Goal: Information Seeking & Learning: Learn about a topic

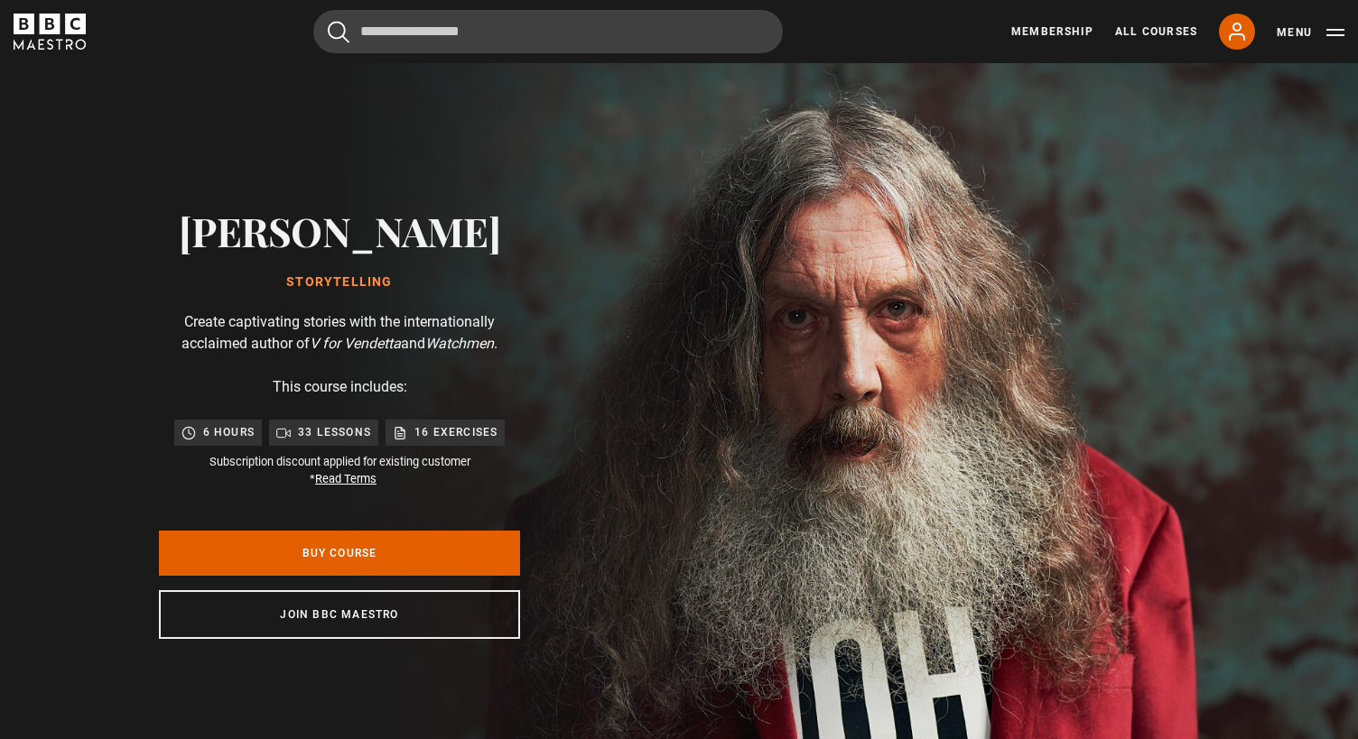
scroll to position [0, 237]
click at [51, 34] on icon "BBC Maestro" at bounding box center [50, 32] width 72 height 36
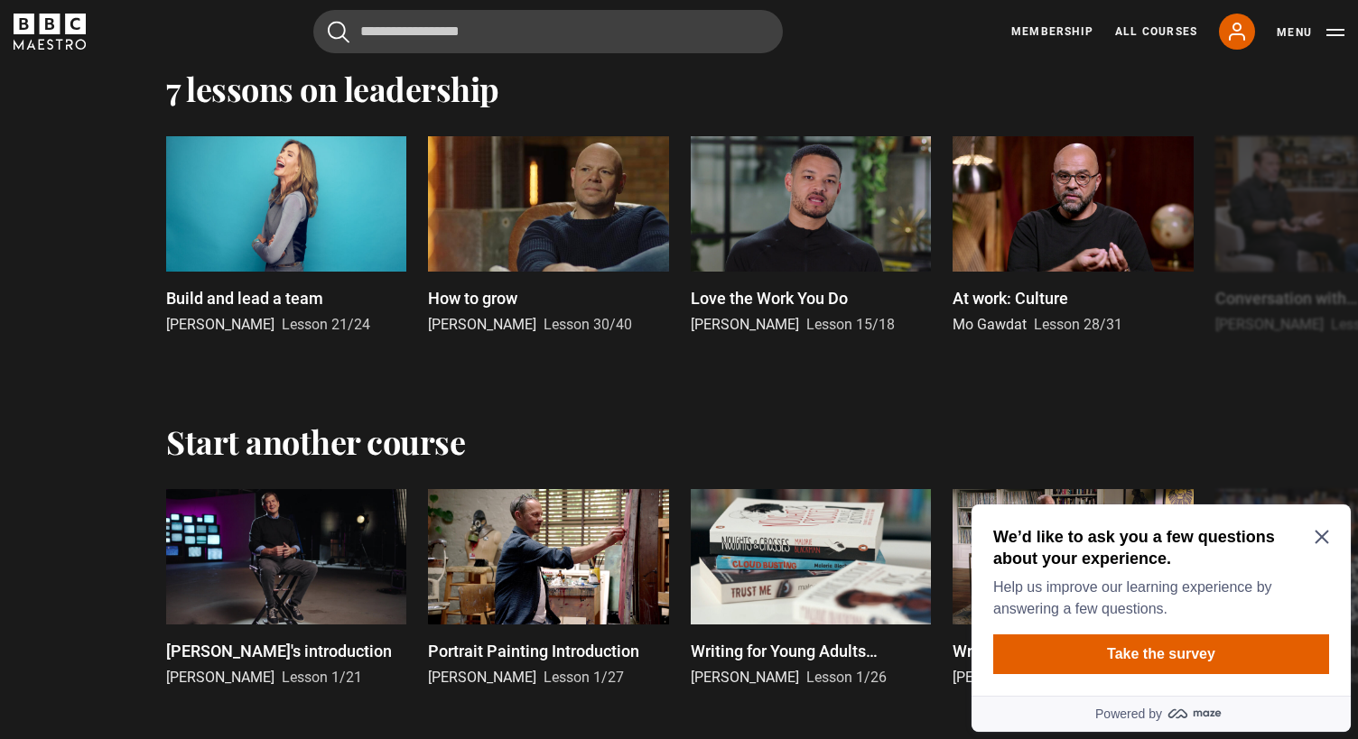
scroll to position [4218, 0]
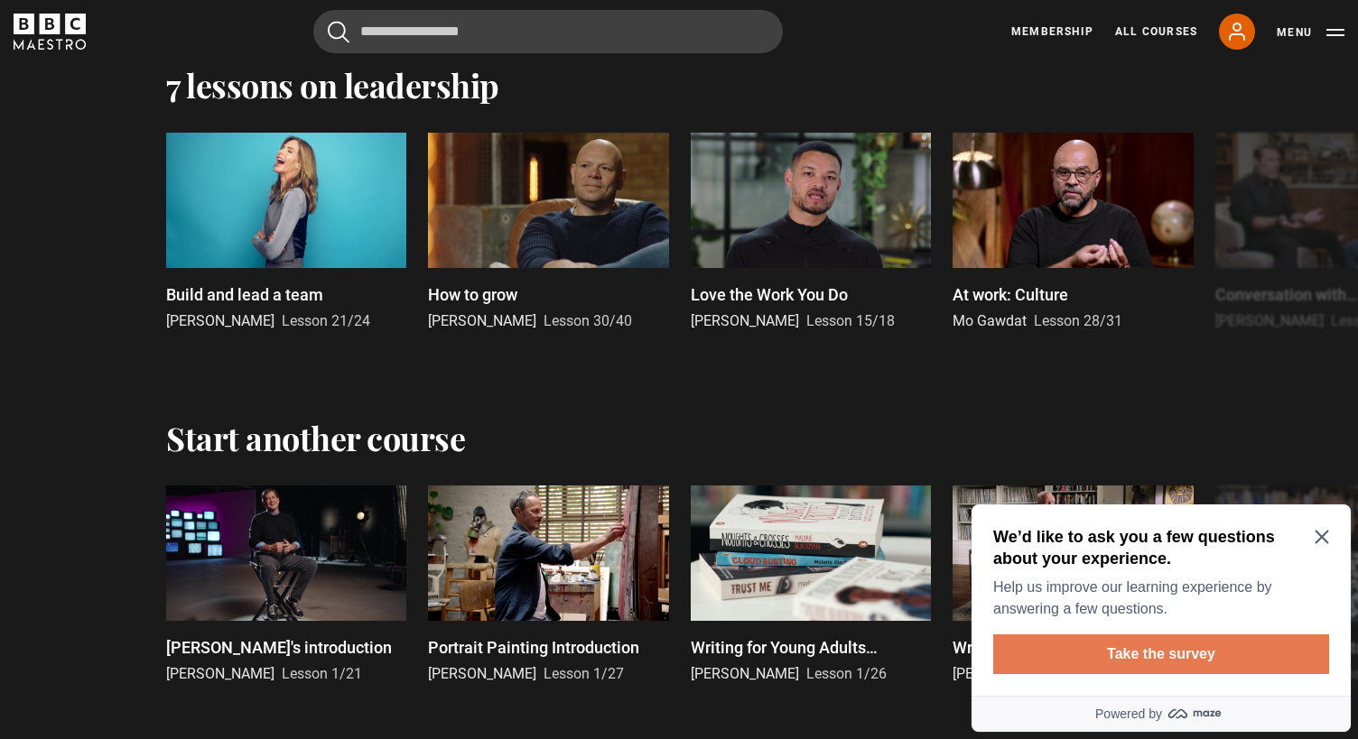
click at [1171, 654] on button "Take the survey" at bounding box center [1161, 655] width 336 height 40
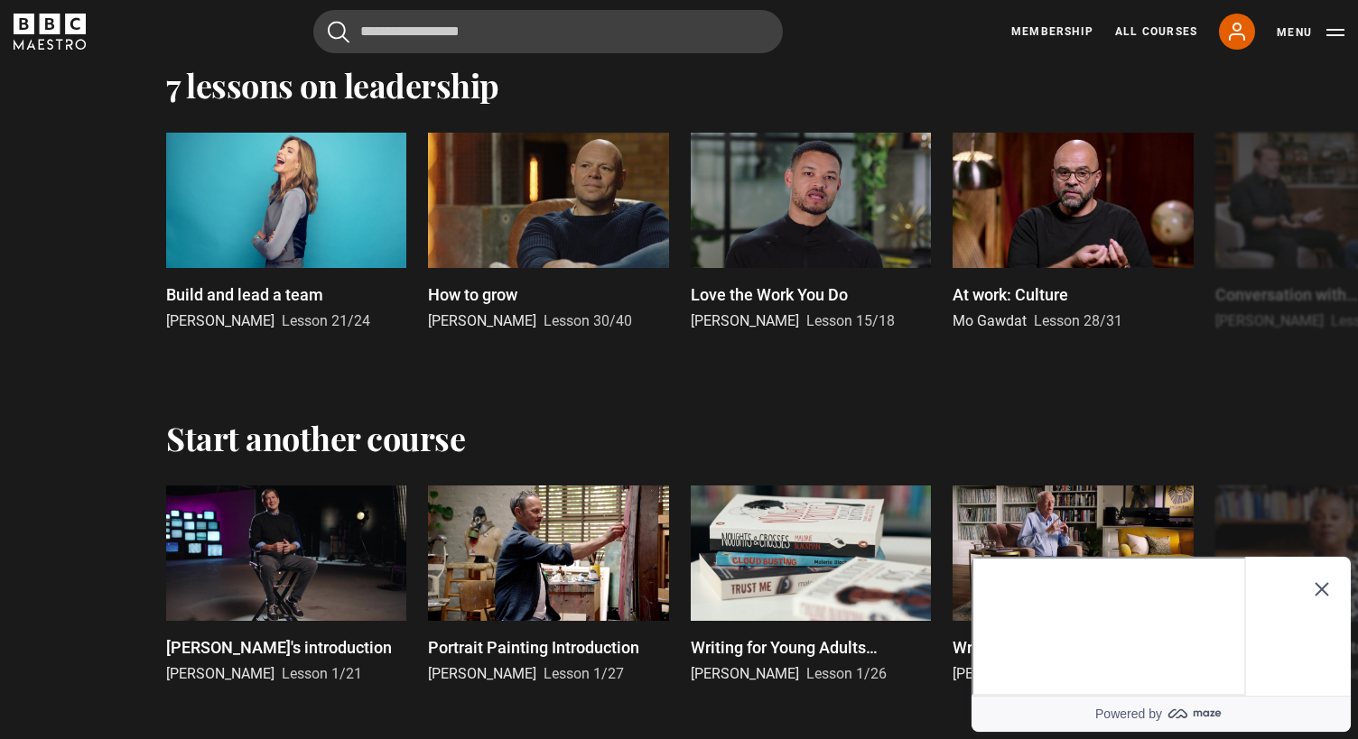
click at [1319, 582] on icon "Close Maze Prompt" at bounding box center [1321, 589] width 14 height 14
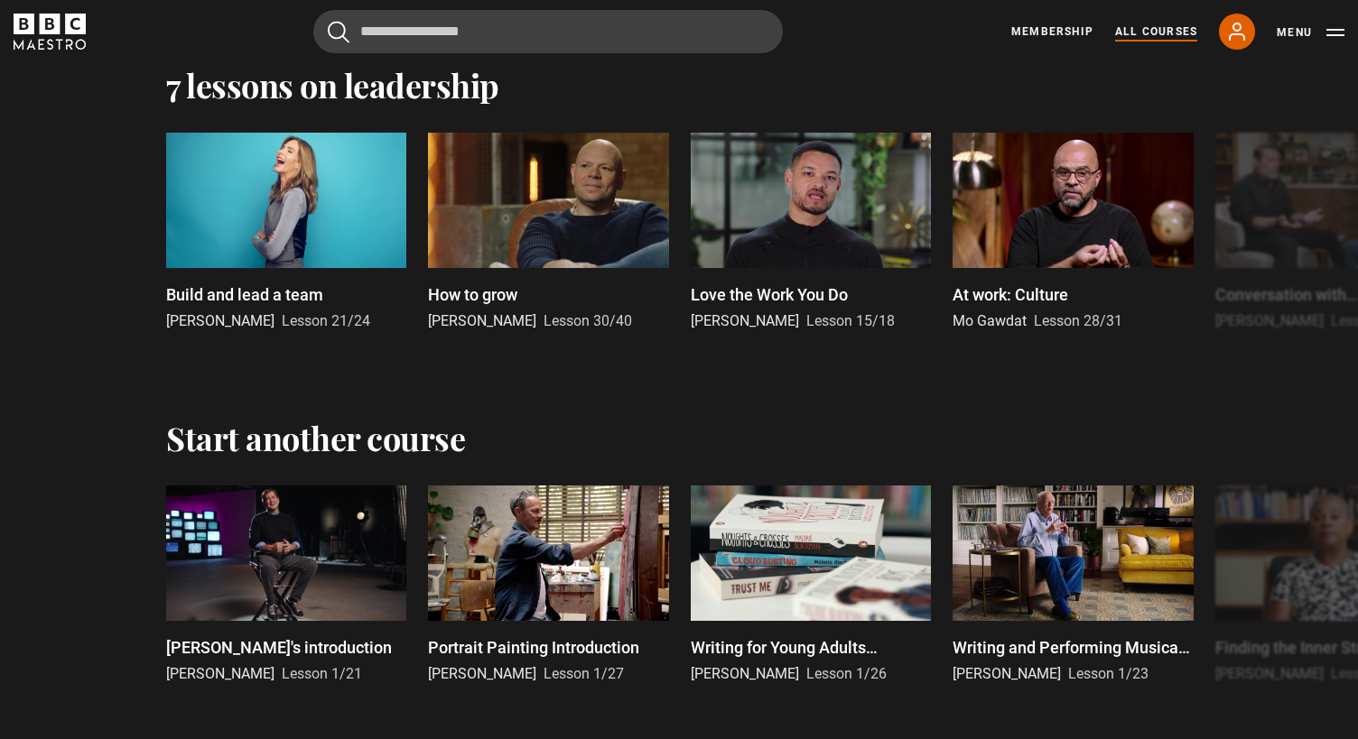
click at [1145, 25] on link "All Courses" at bounding box center [1156, 31] width 82 height 16
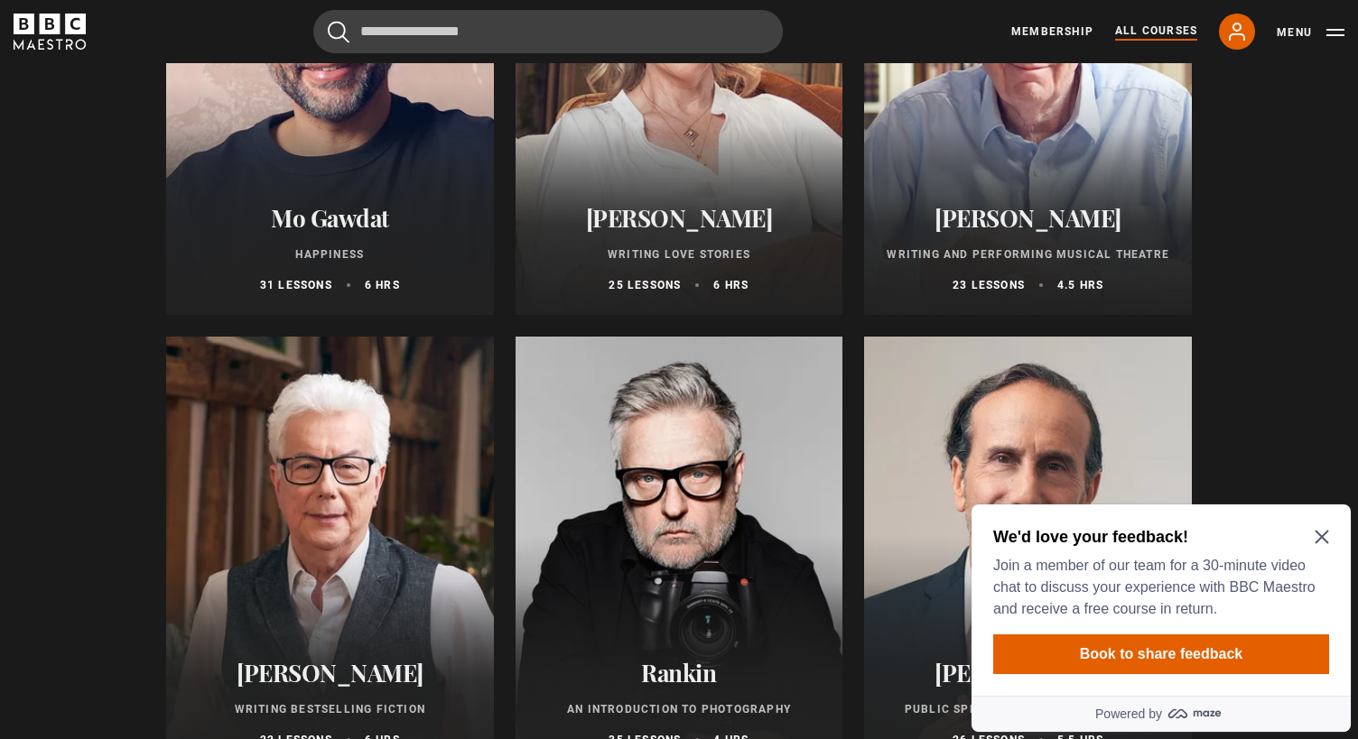
scroll to position [3590, 0]
click at [317, 219] on h2 "Mo Gawdat" at bounding box center [330, 217] width 284 height 28
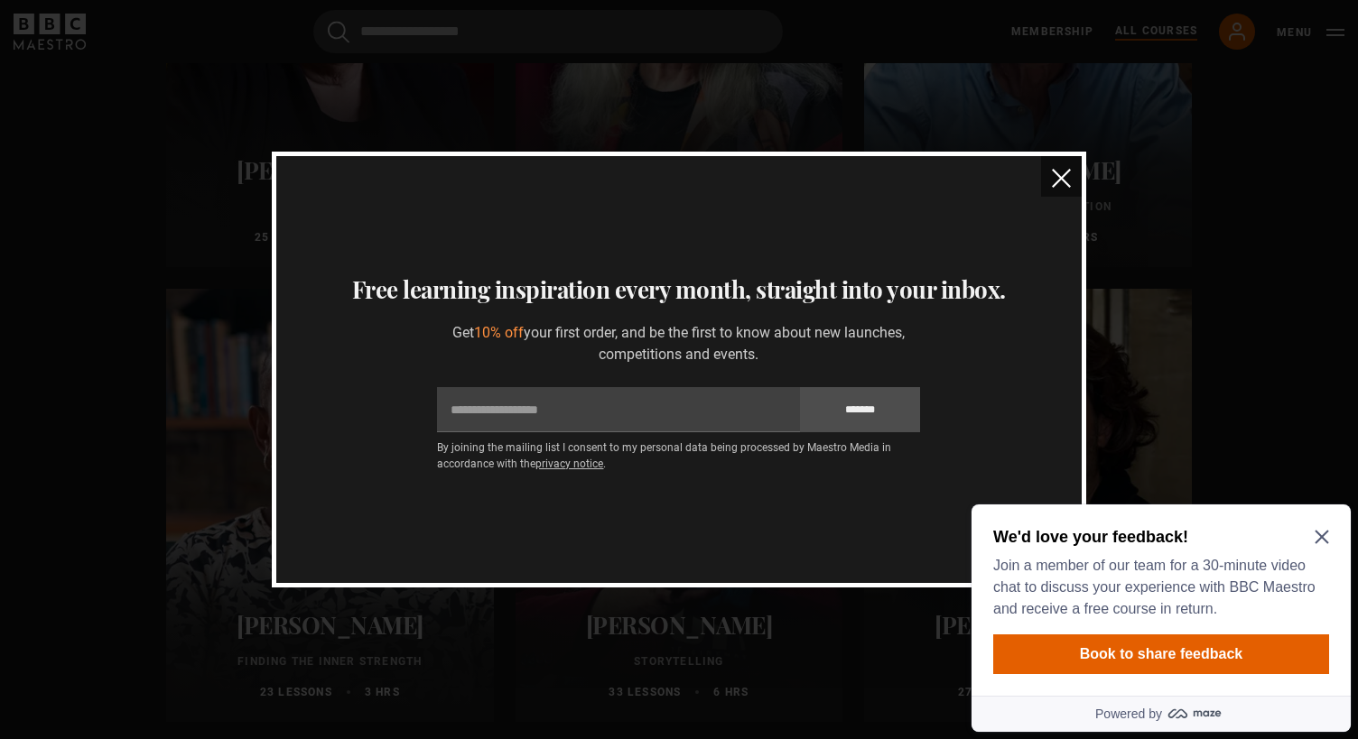
scroll to position [4534, 0]
click at [1065, 175] on img "close" at bounding box center [1061, 178] width 19 height 19
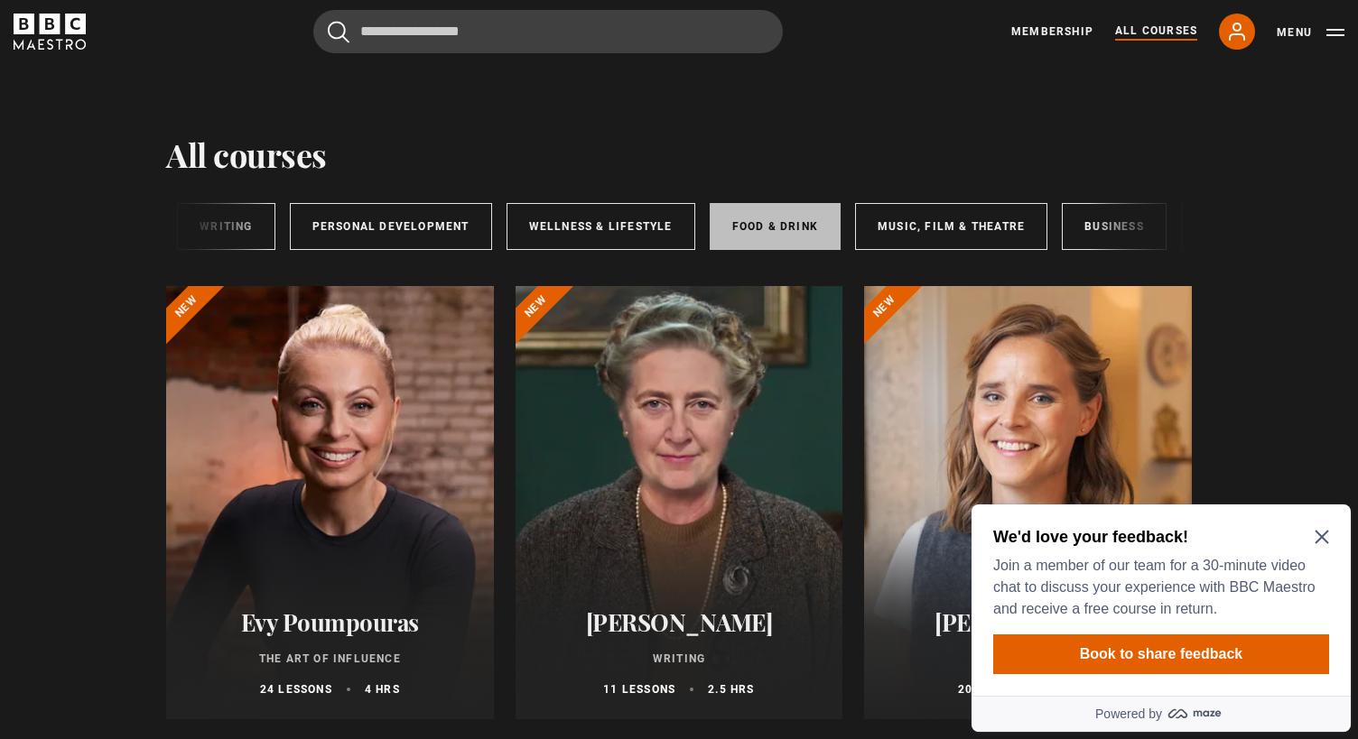
scroll to position [0, 300]
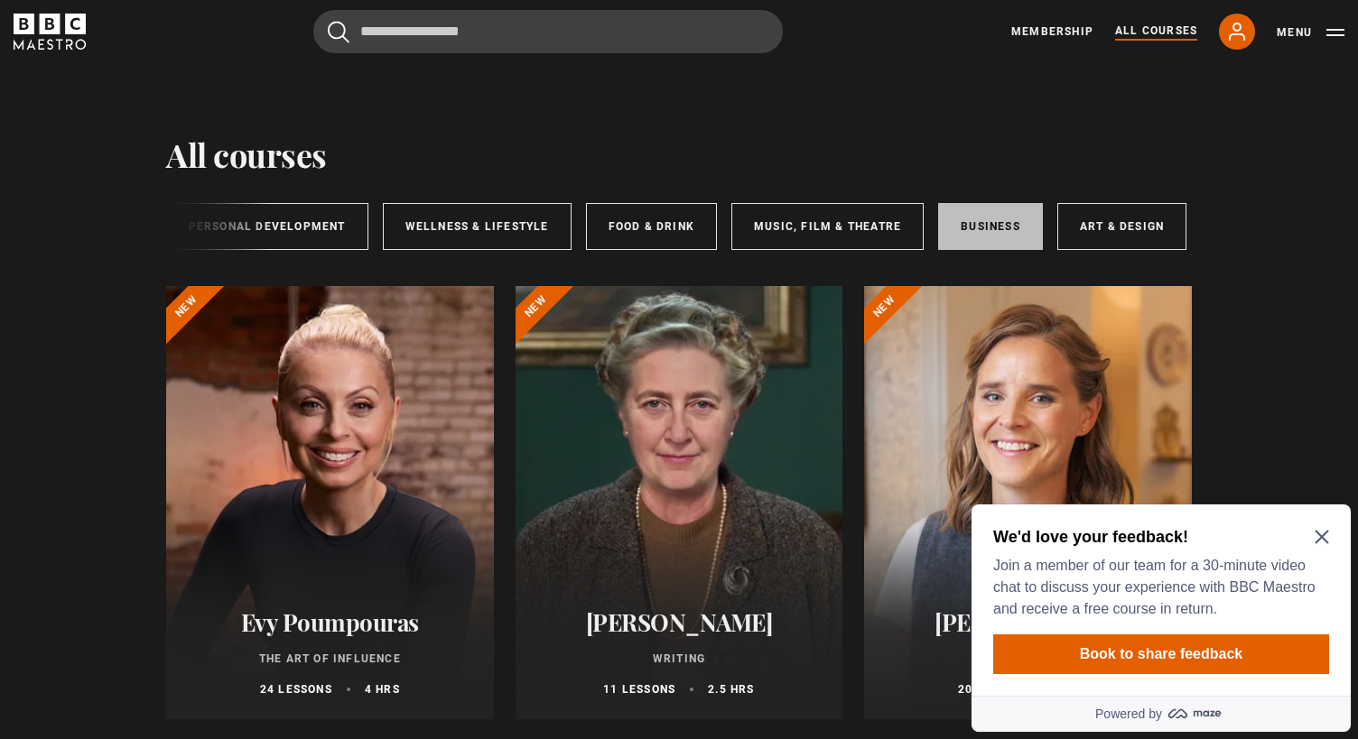
click at [956, 213] on link "Business" at bounding box center [990, 226] width 105 height 47
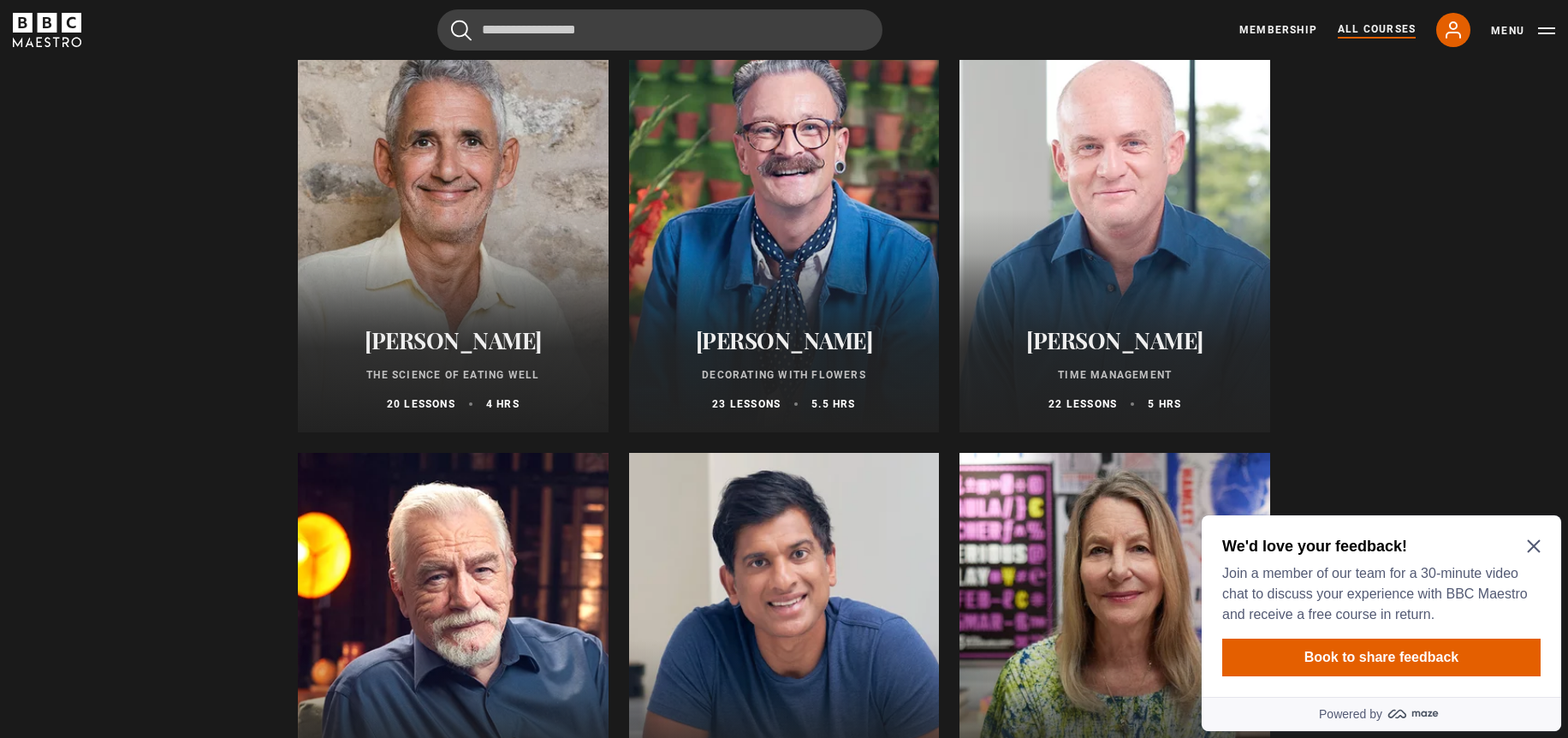
scroll to position [2445, 0]
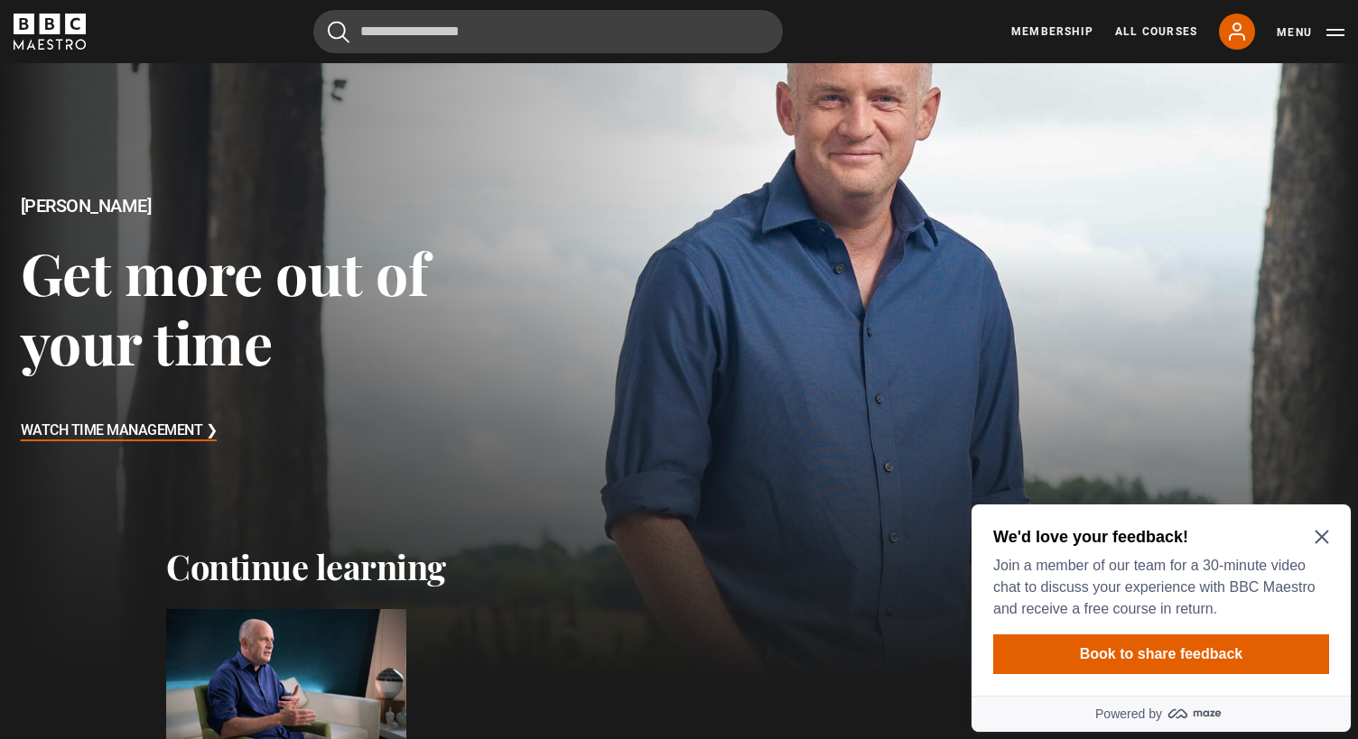
scroll to position [61, 0]
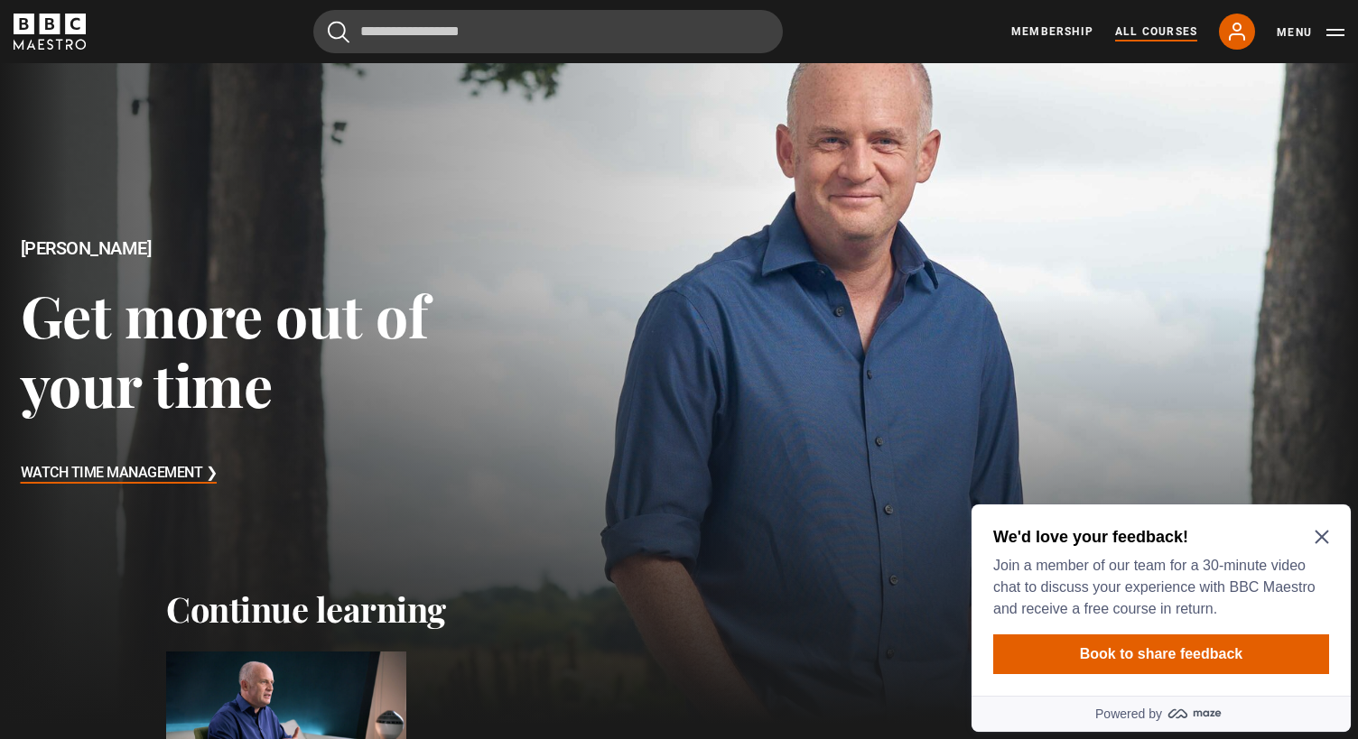
click at [1168, 36] on link "All Courses" at bounding box center [1156, 31] width 82 height 16
